Goal: Information Seeking & Learning: Find specific fact

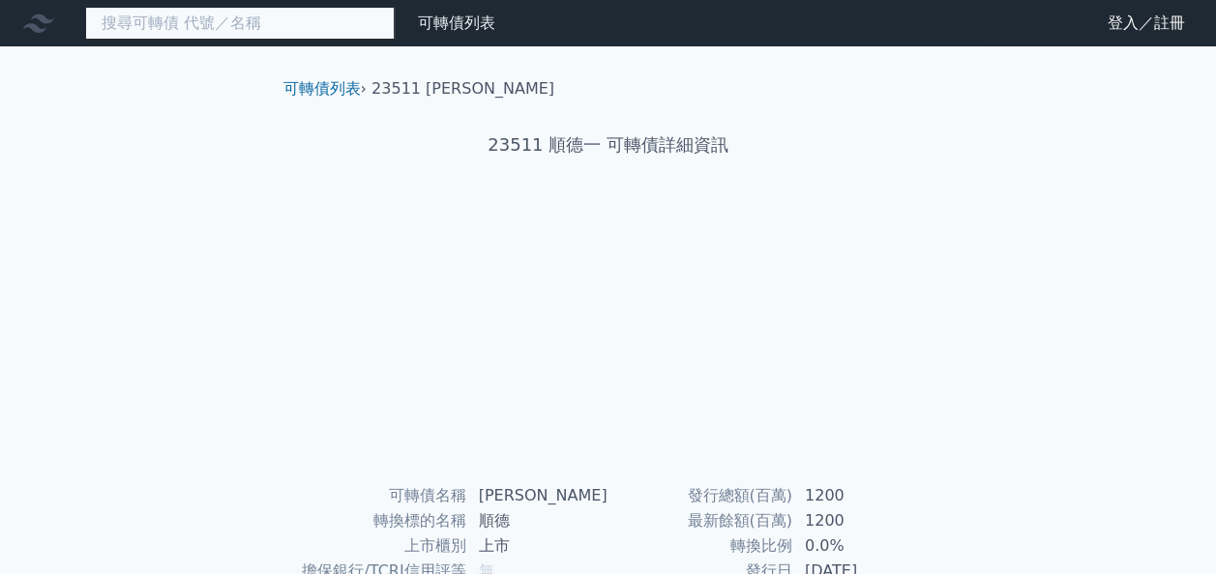
click at [263, 25] on input at bounding box center [239, 23] width 309 height 33
type input "ˊ"
click at [259, 27] on input "6207" at bounding box center [239, 23] width 309 height 33
click at [261, 27] on input "6207" at bounding box center [239, 23] width 309 height 33
drag, startPoint x: 170, startPoint y: 24, endPoint x: 64, endPoint y: 33, distance: 106.7
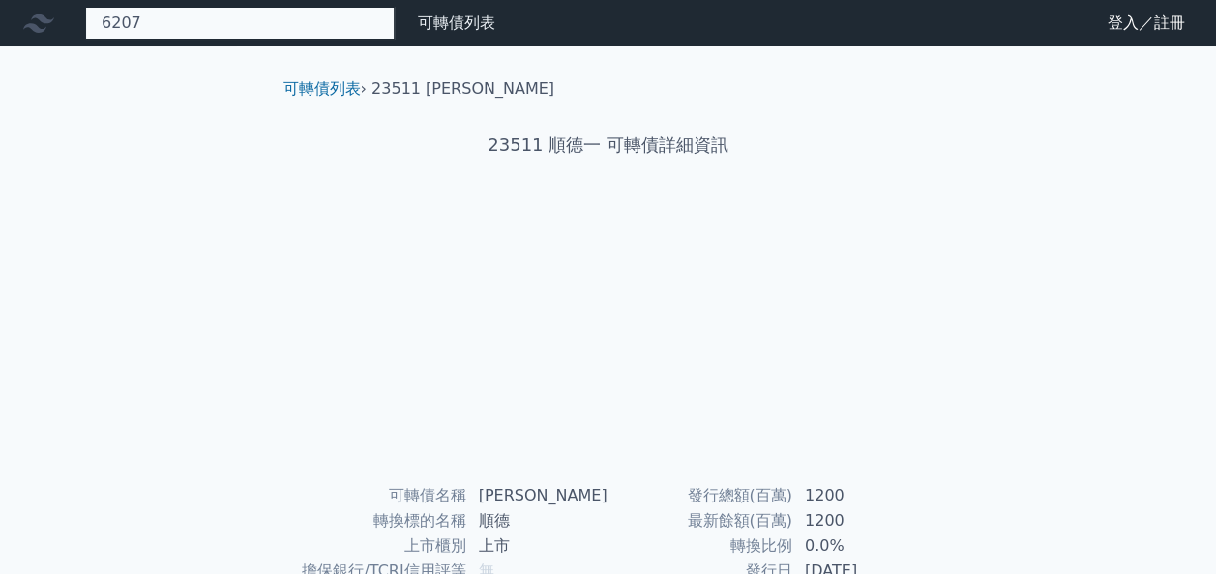
click at [64, 33] on div "6207 可轉債列表 財務數據" at bounding box center [251, 23] width 503 height 33
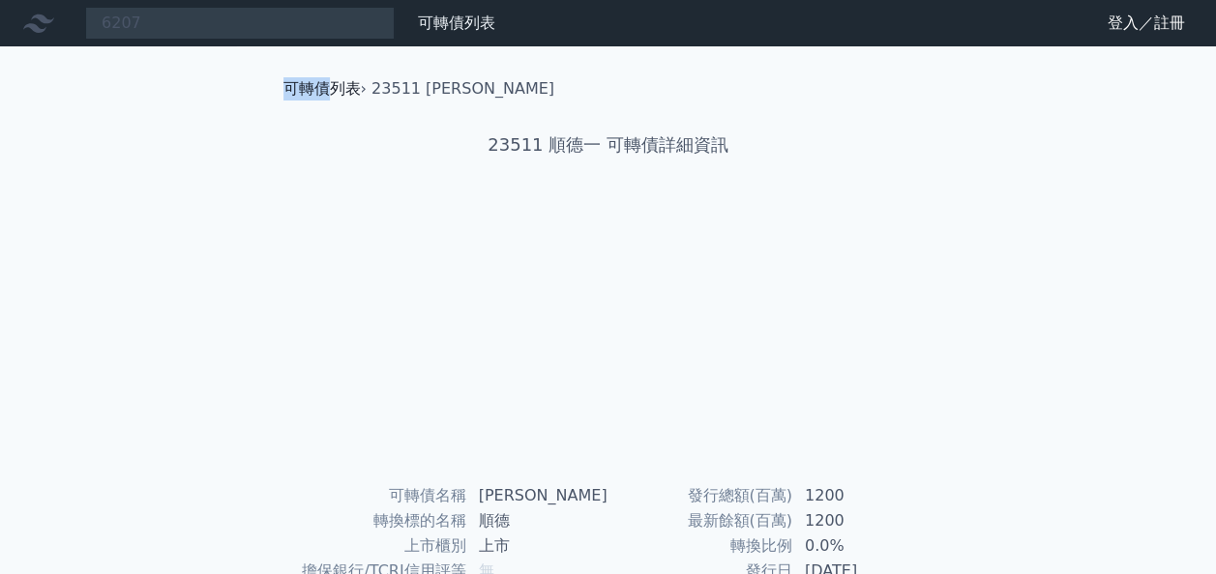
drag, startPoint x: 248, startPoint y: 81, endPoint x: 321, endPoint y: 92, distance: 74.3
click at [321, 92] on div "可轉債列表 › 23511 順德一 23511 順德一 可轉債詳細資訊 可轉債名稱 順德一 轉換標的名稱 順德 上市櫃別 上市 擔保銀行/TCRI信用評等 無…" at bounding box center [608, 482] width 743 height 872
copy link "可轉債"
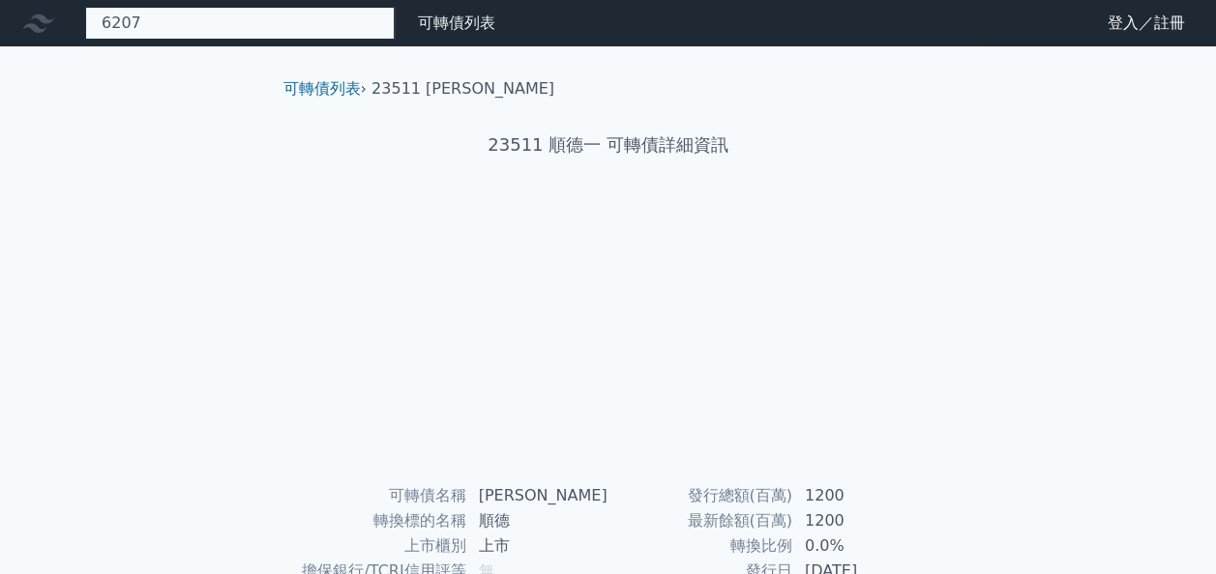
paste input "雷科"
drag, startPoint x: 132, startPoint y: 22, endPoint x: 121, endPoint y: 24, distance: 10.8
click at [77, 26] on div "6207雷科 可轉債列表 財務數據" at bounding box center [251, 23] width 503 height 33
drag, startPoint x: 143, startPoint y: 21, endPoint x: 31, endPoint y: 39, distance: 113.5
click at [31, 39] on div "6207雷科 可轉債列表 財務數據" at bounding box center [251, 23] width 503 height 33
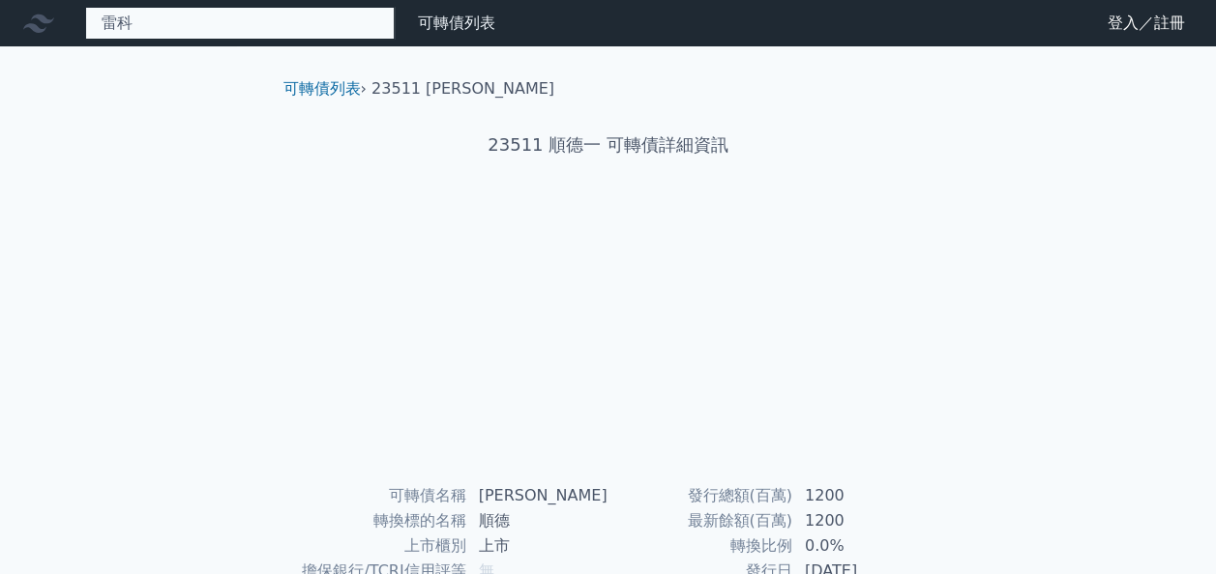
click at [173, 27] on input "雷科" at bounding box center [239, 23] width 309 height 33
click at [190, 22] on input "雷科" at bounding box center [239, 23] width 309 height 33
type input "雷科"
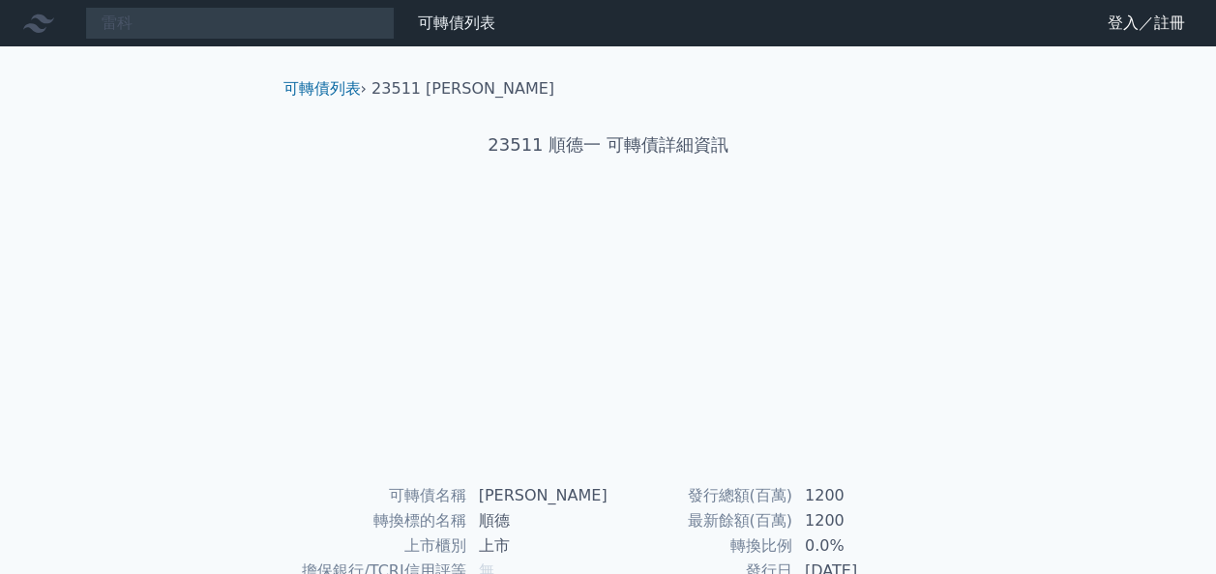
click at [291, 46] on div "可轉債列表 › 23511 順德一" at bounding box center [608, 73] width 681 height 54
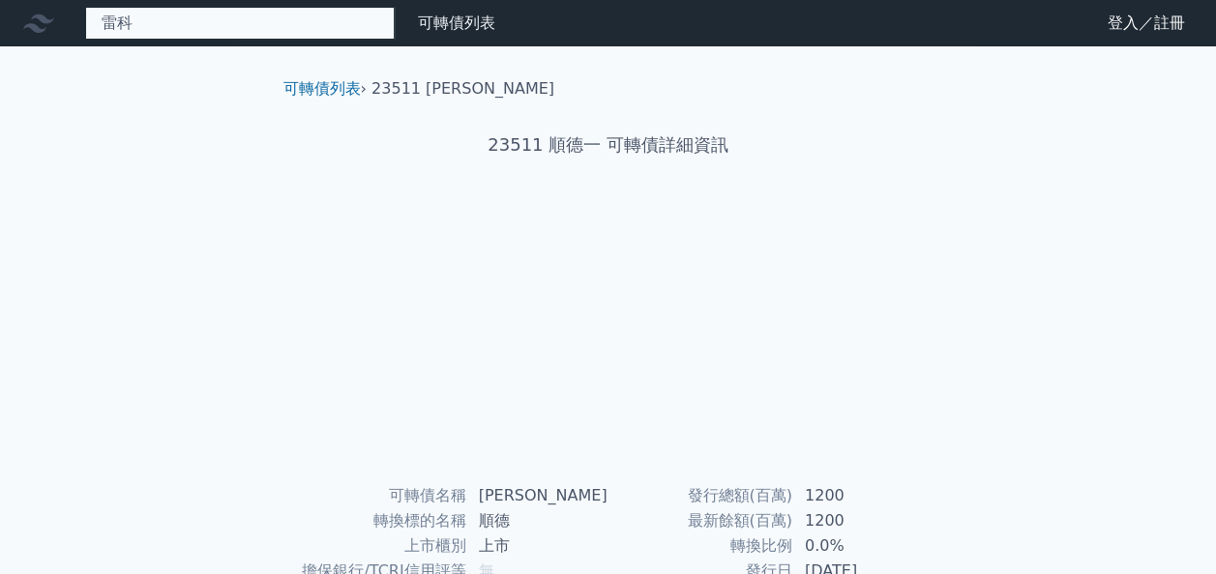
click at [335, 32] on input "雷科" at bounding box center [239, 23] width 309 height 33
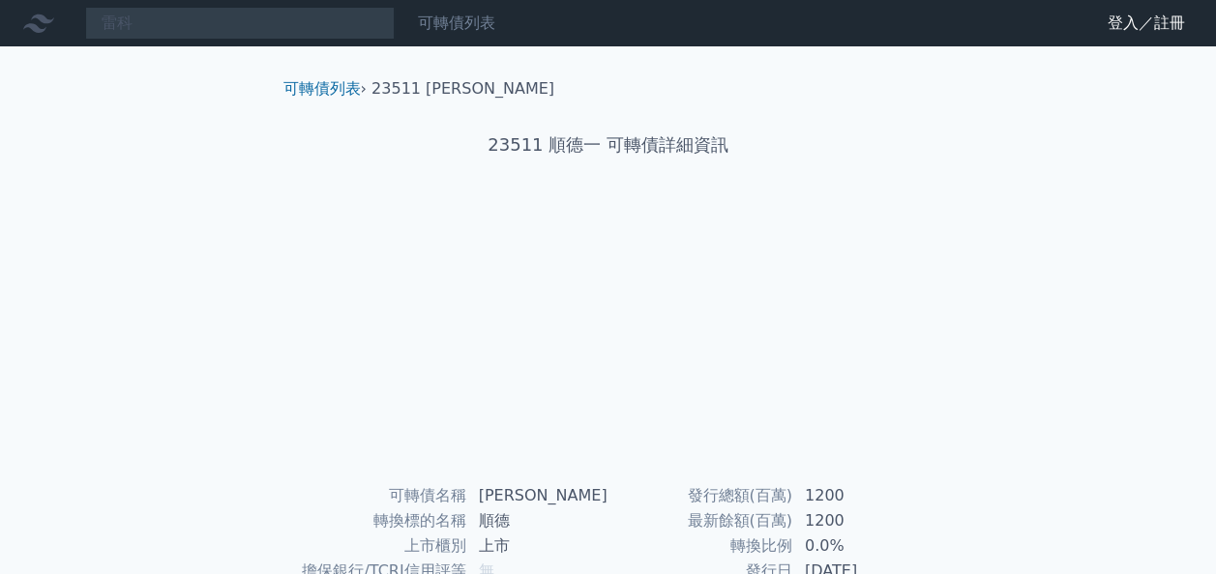
click at [433, 23] on link "可轉債列表" at bounding box center [456, 23] width 77 height 18
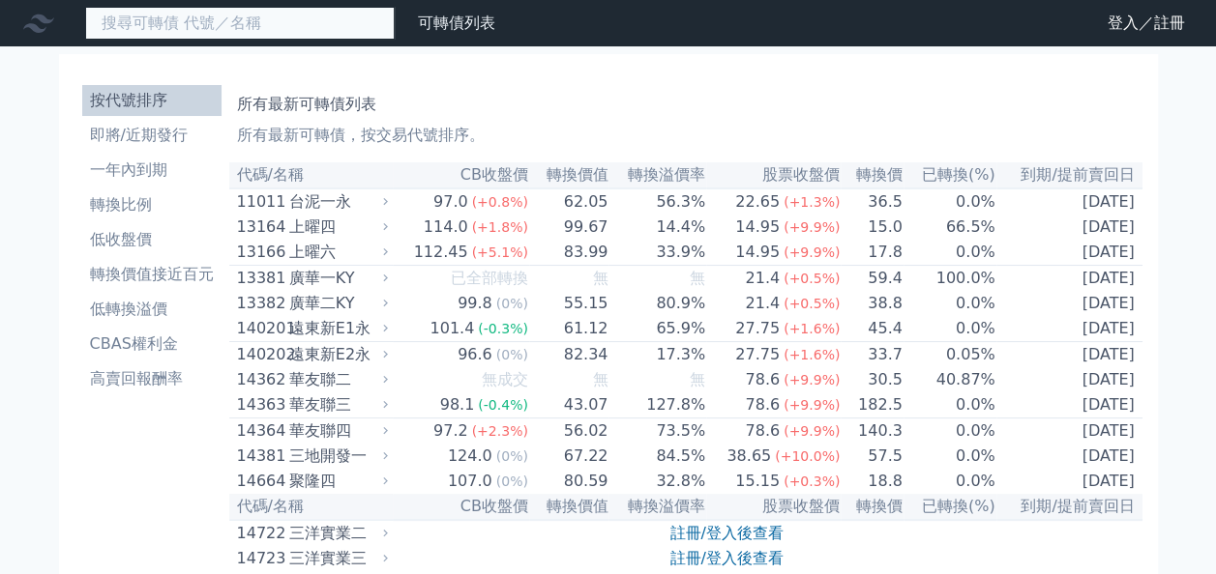
paste input "6207"
click at [315, 20] on input "6207" at bounding box center [239, 23] width 309 height 33
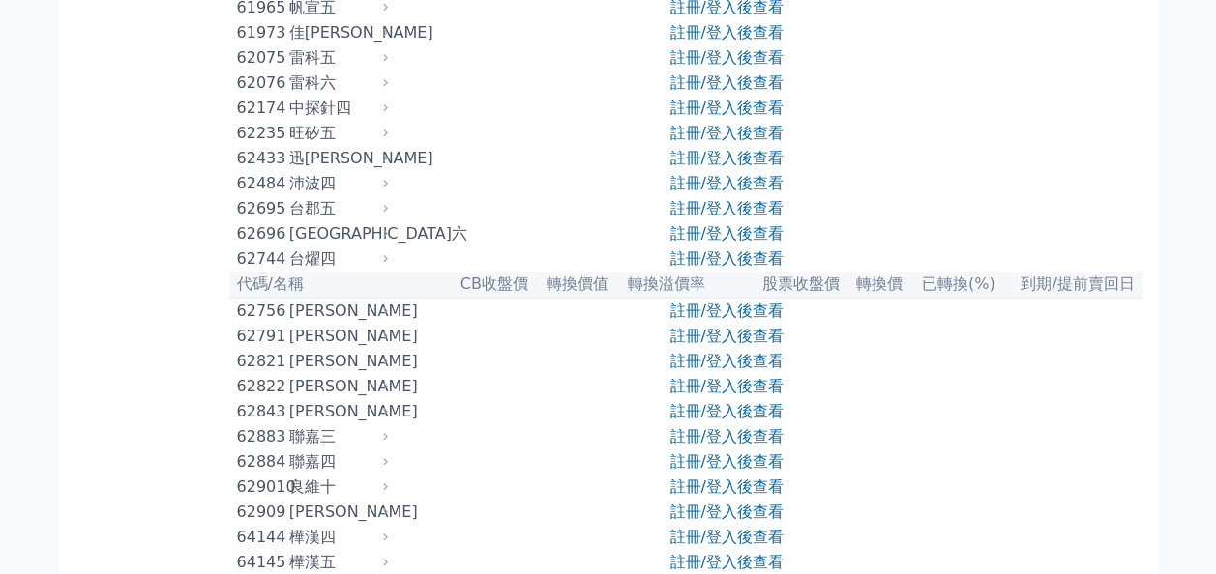
scroll to position [7737, 0]
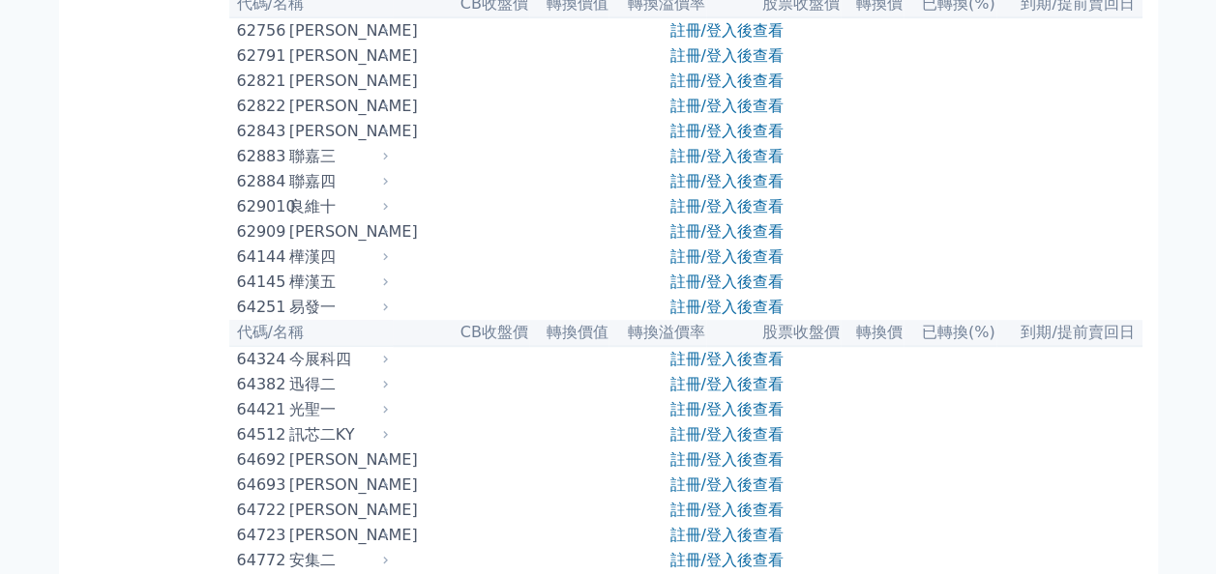
type input "6207"
drag, startPoint x: 228, startPoint y: 366, endPoint x: 276, endPoint y: 369, distance: 47.5
drag, startPoint x: 276, startPoint y: 369, endPoint x: 261, endPoint y: 369, distance: 14.5
